Goal: Information Seeking & Learning: Learn about a topic

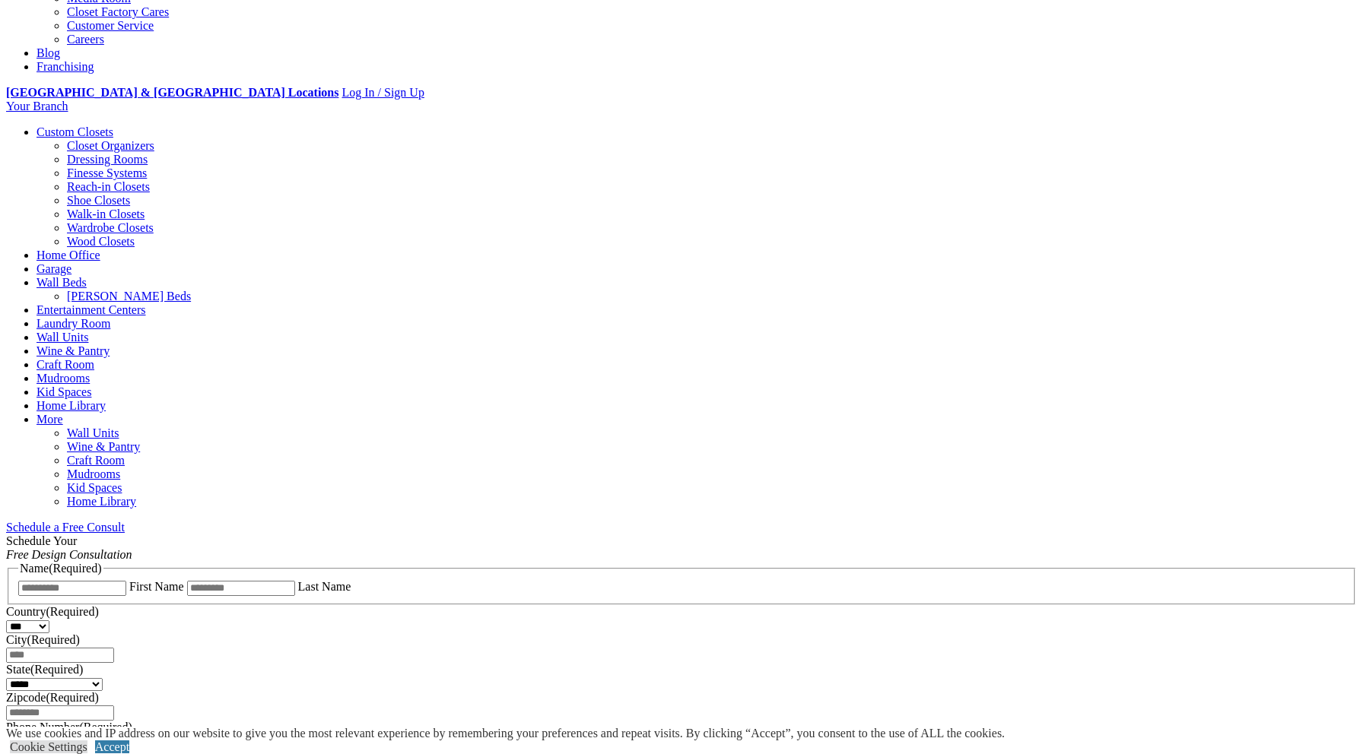
scroll to position [516, 0]
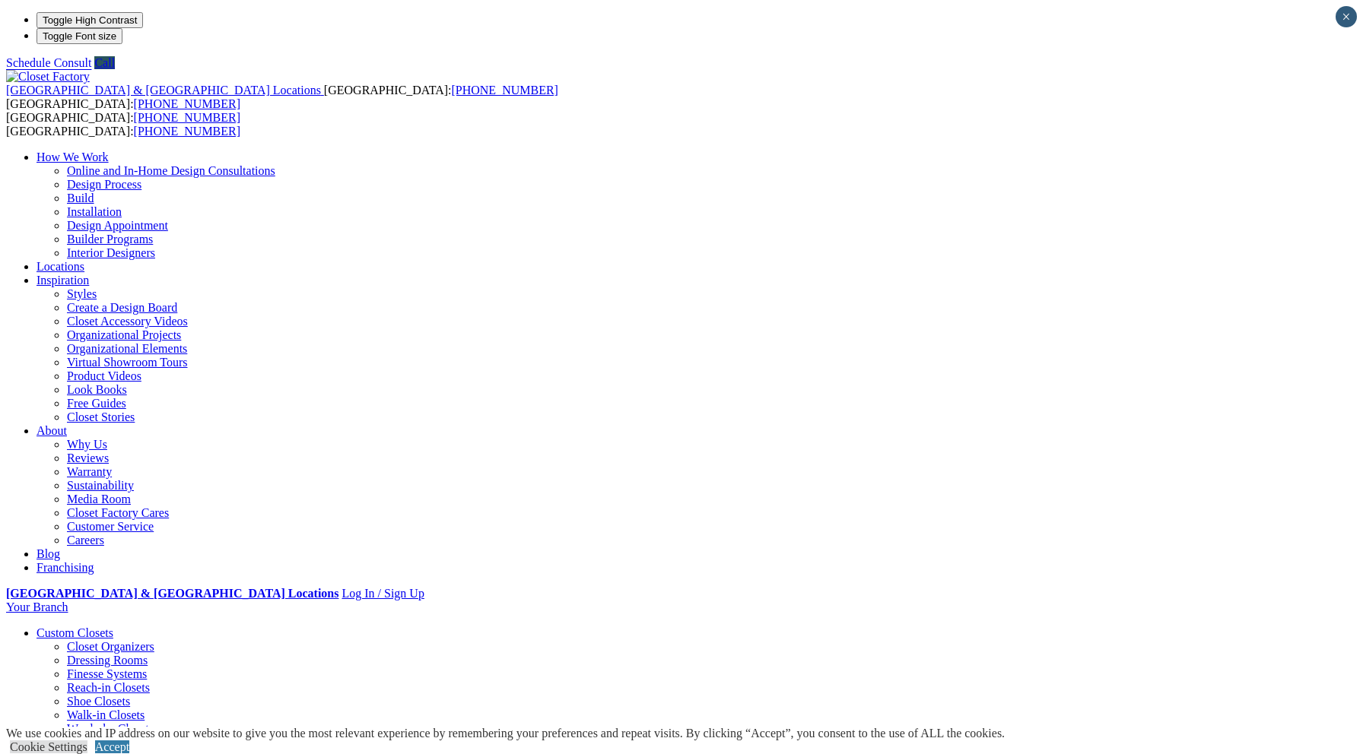
click at [129, 709] on link "Walk-in Closets" at bounding box center [106, 715] width 78 height 13
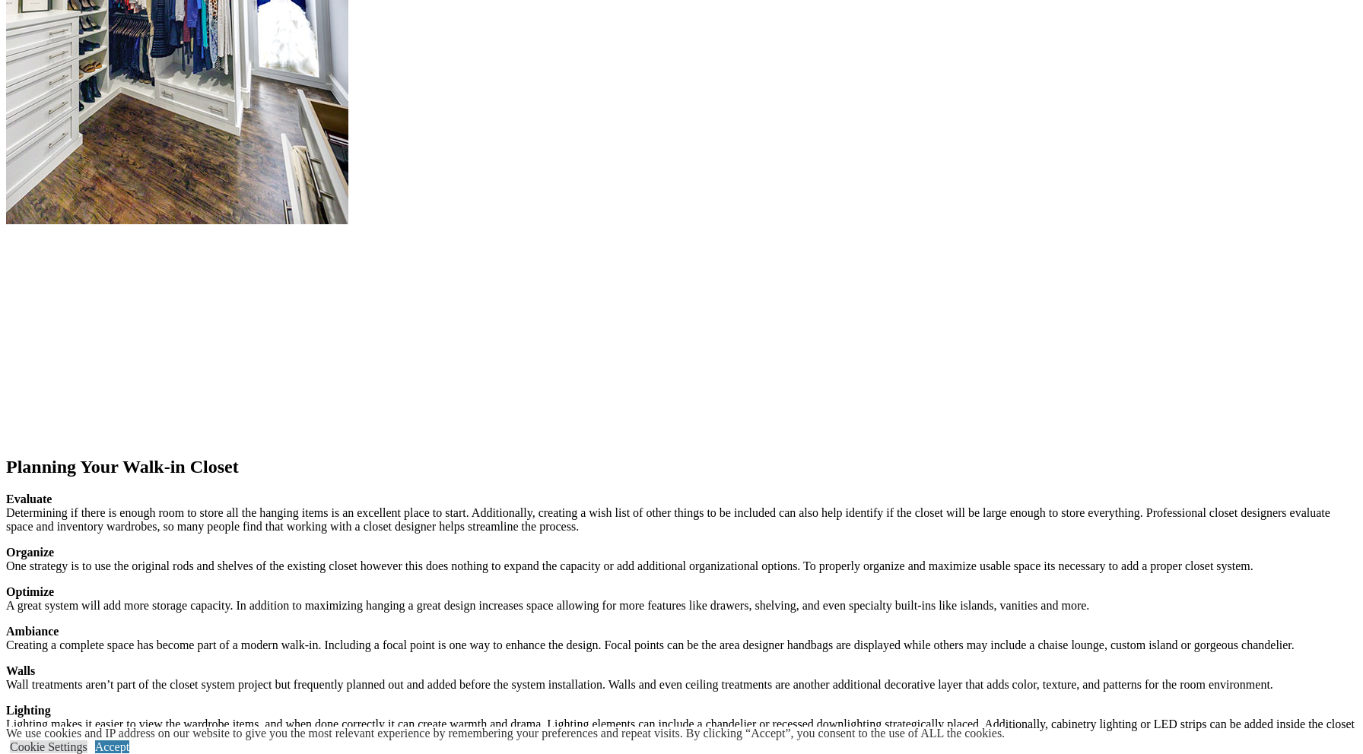
scroll to position [2290, 0]
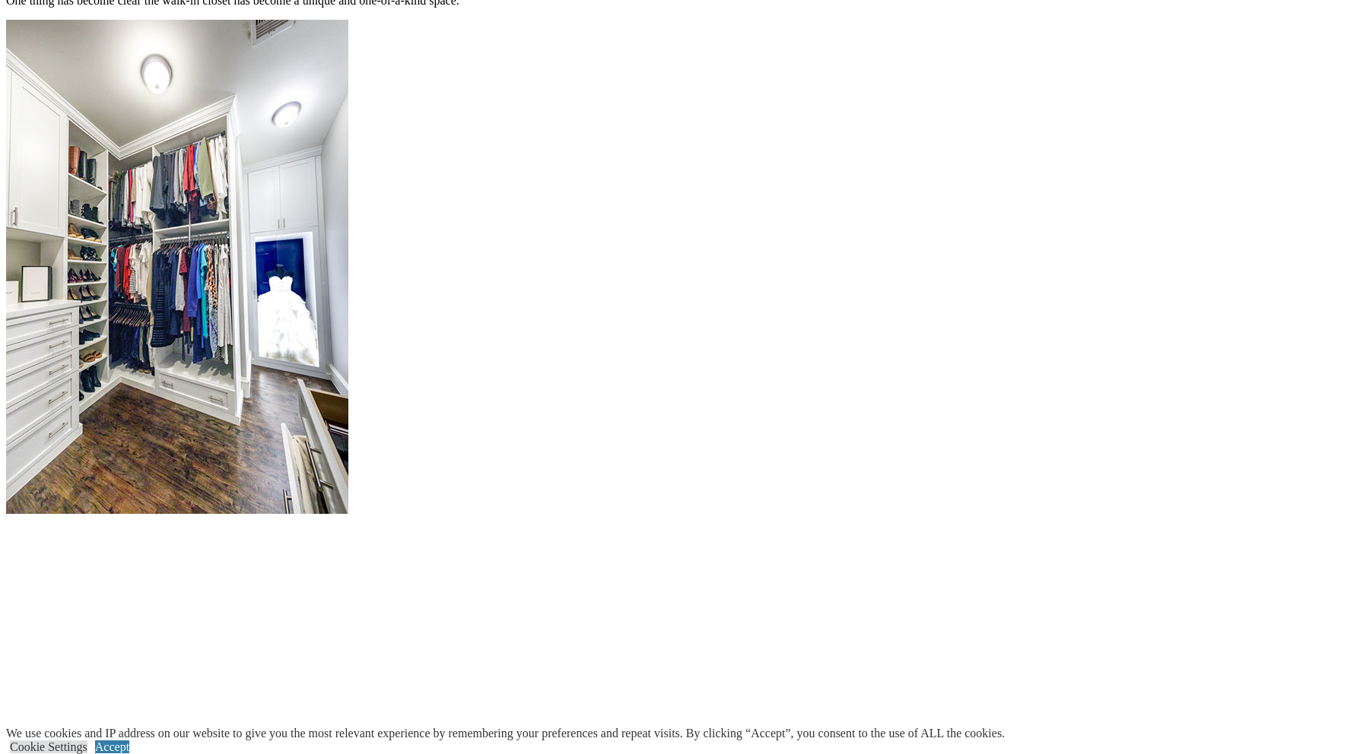
scroll to position [1736, 0]
